Goal: Register for event/course

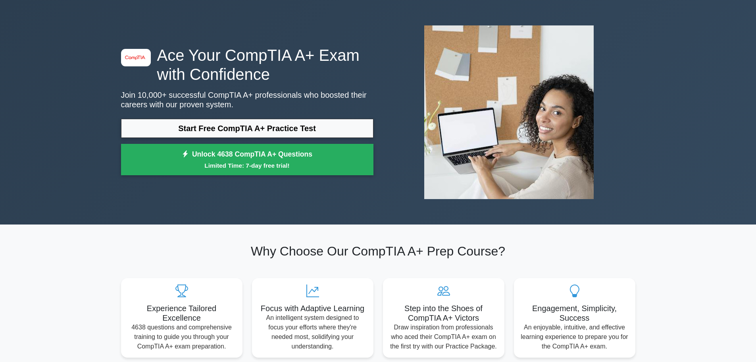
scroll to position [40, 0]
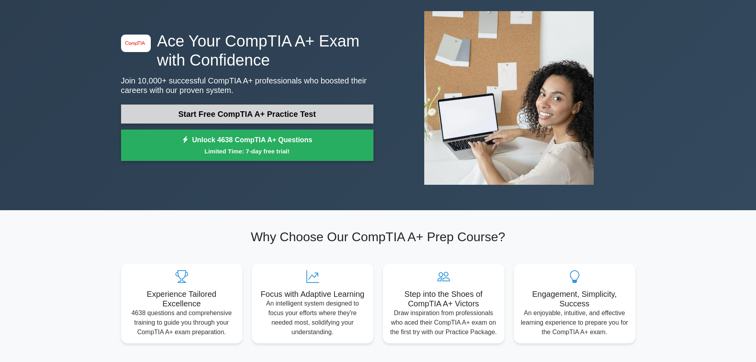
click at [272, 117] on link "Start Free CompTIA A+ Practice Test" at bounding box center [247, 113] width 252 height 19
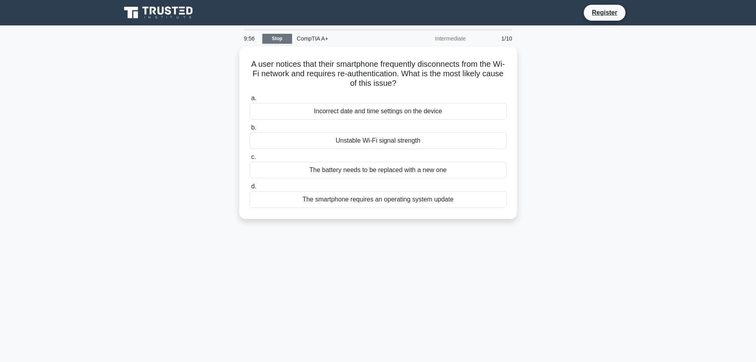
click at [283, 40] on link "Stop" at bounding box center [277, 39] width 30 height 10
